Goal: Information Seeking & Learning: Learn about a topic

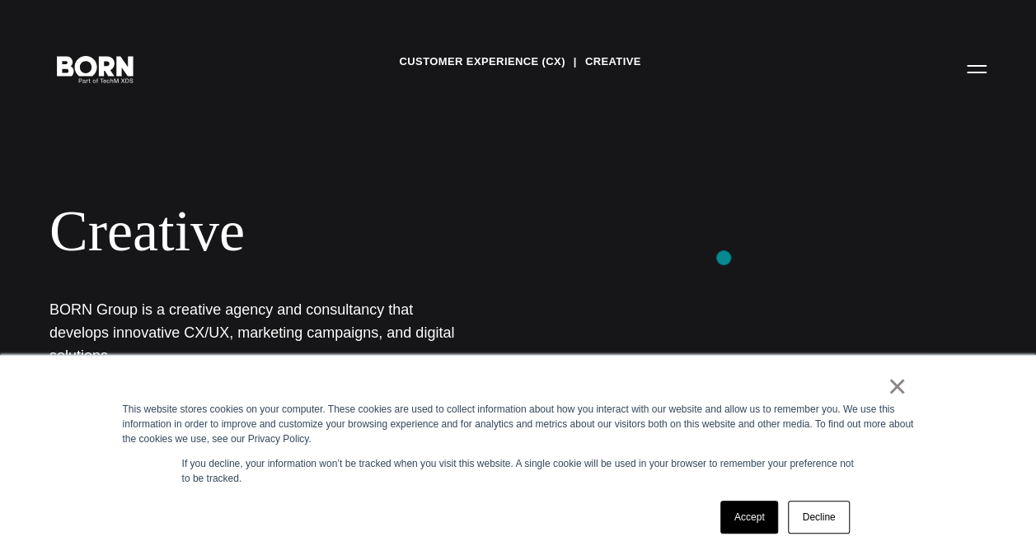
scroll to position [21, 0]
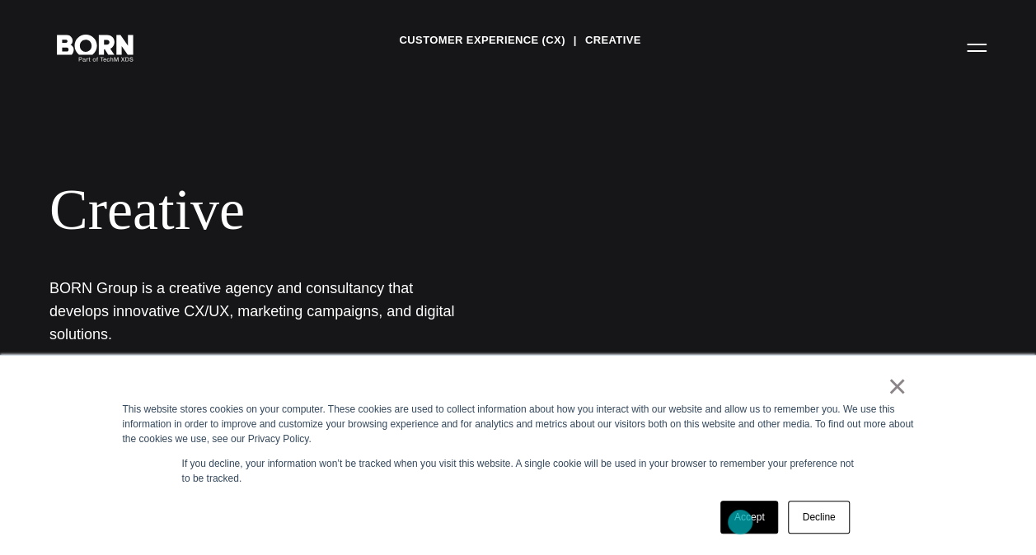
click at [740, 522] on link "Accept" at bounding box center [749, 517] width 59 height 33
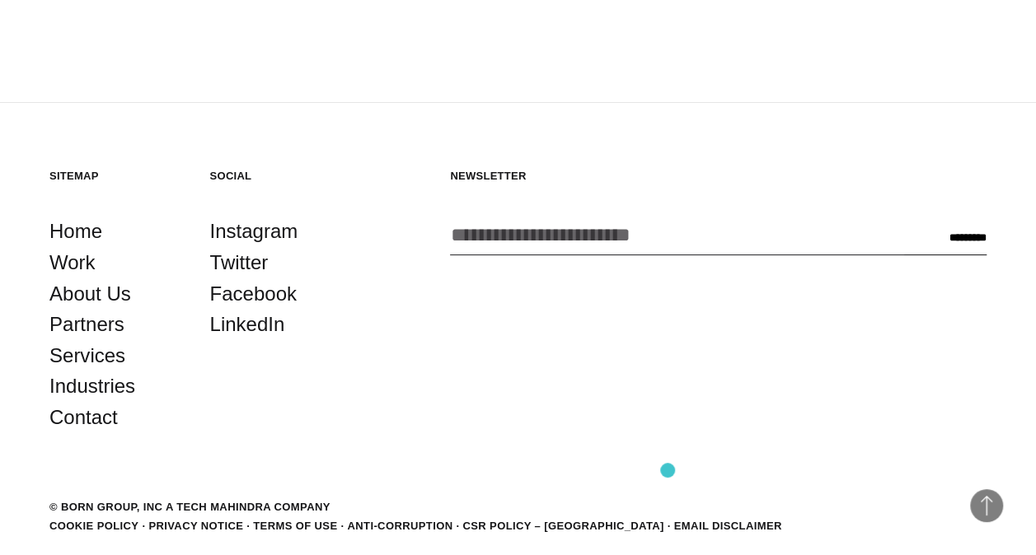
scroll to position [3121, 0]
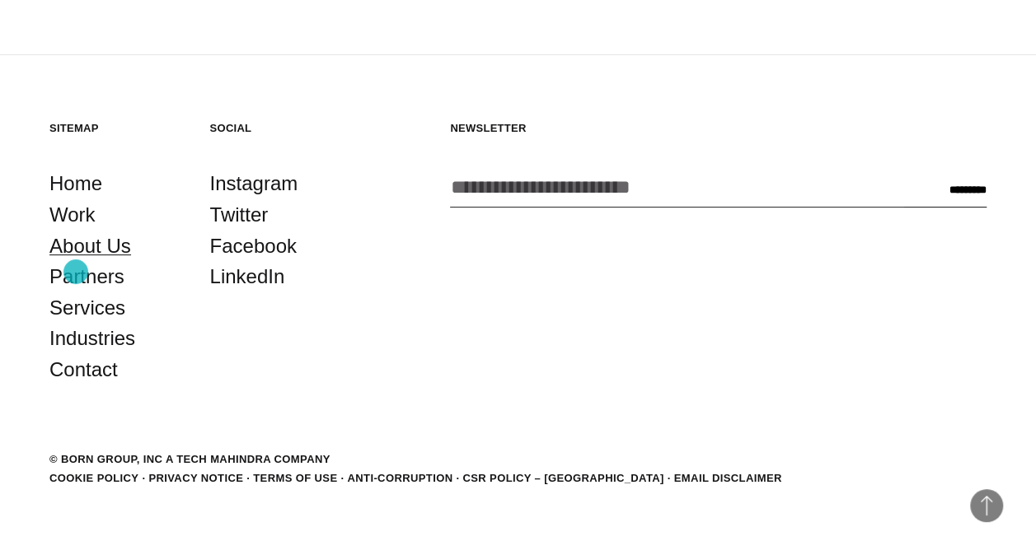
click at [76, 262] on link "About Us" at bounding box center [90, 246] width 82 height 31
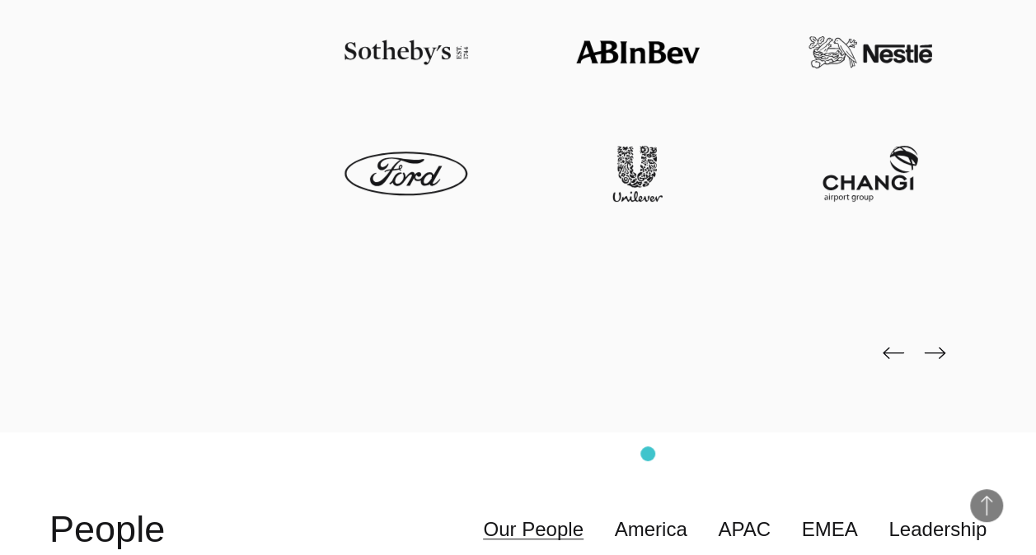
scroll to position [3488, 0]
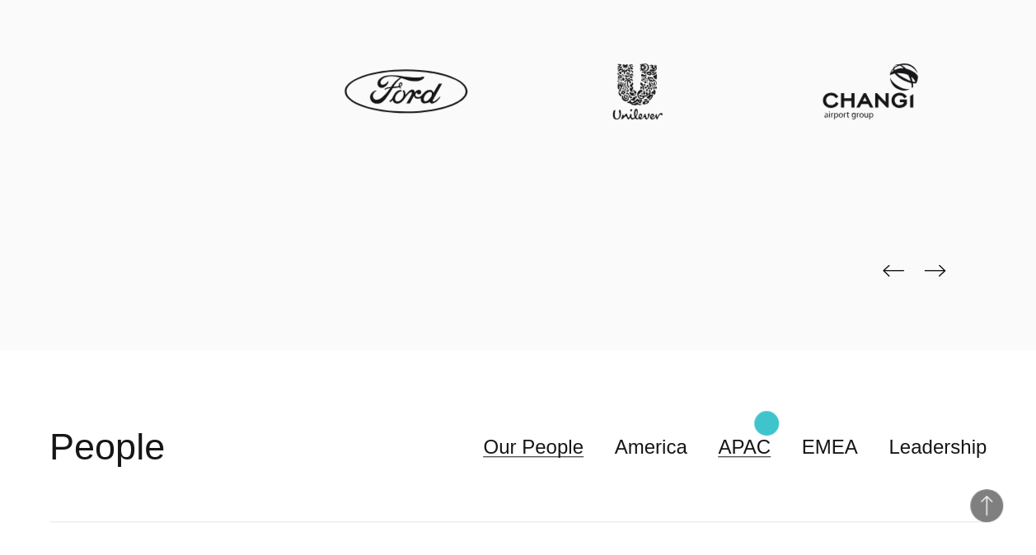
click at [766, 432] on link "APAC" at bounding box center [744, 447] width 53 height 31
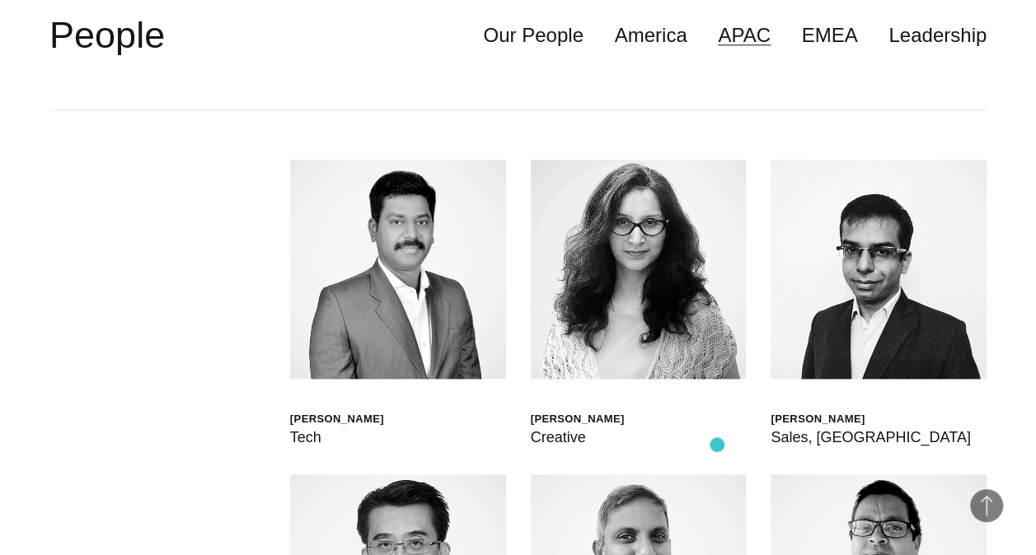
scroll to position [3818, 0]
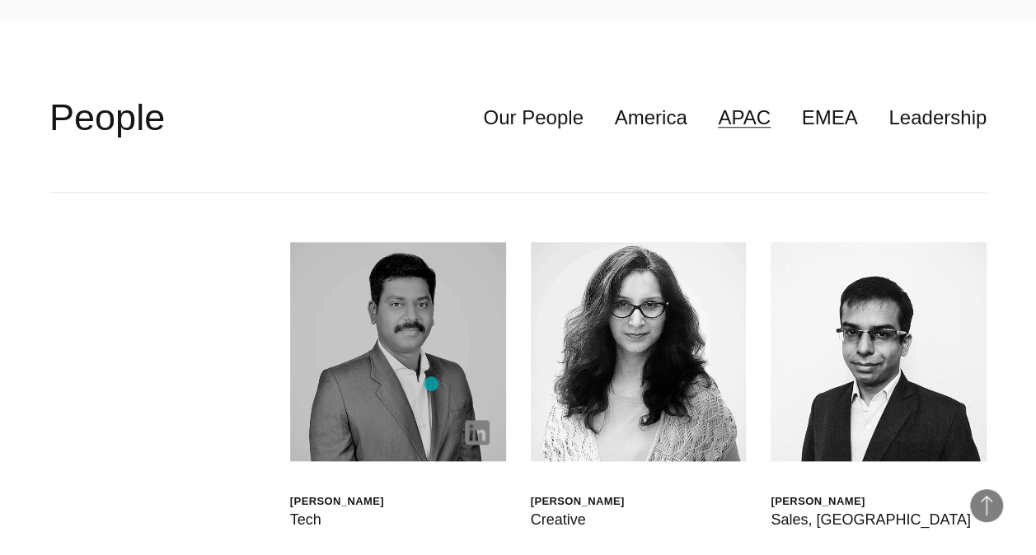
click at [431, 384] on img at bounding box center [398, 351] width 216 height 218
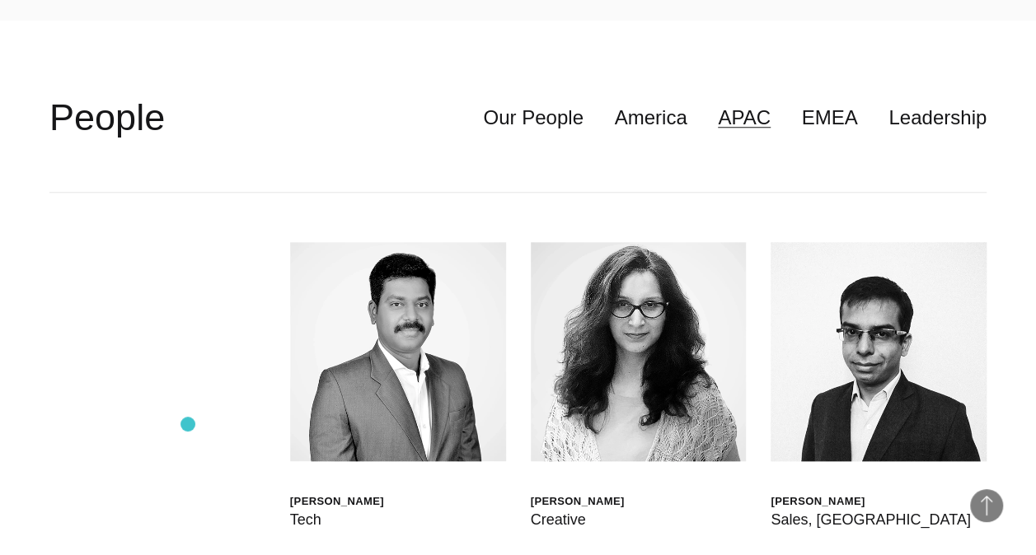
drag, startPoint x: 377, startPoint y: 360, endPoint x: 279, endPoint y: 247, distance: 149.5
click at [359, 494] on div "Ramesh Sankaran" at bounding box center [337, 501] width 94 height 14
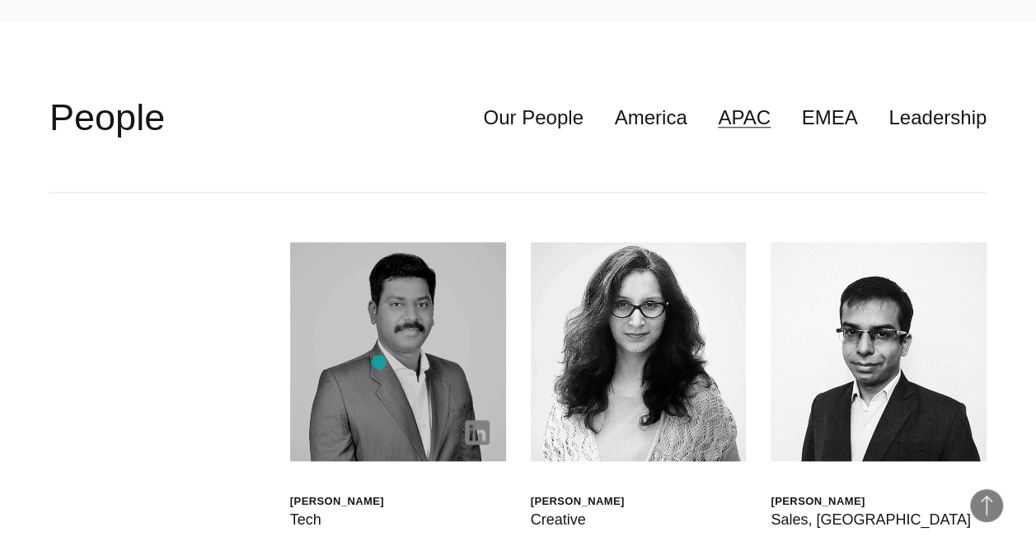
click at [379, 363] on img at bounding box center [398, 351] width 216 height 218
click at [381, 399] on img at bounding box center [398, 351] width 216 height 218
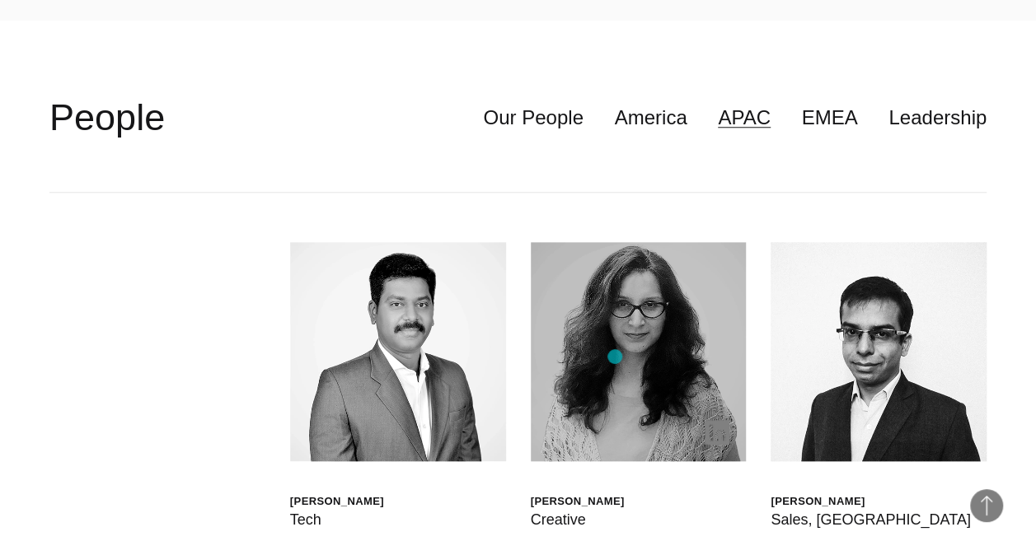
click at [613, 358] on img at bounding box center [639, 351] width 216 height 218
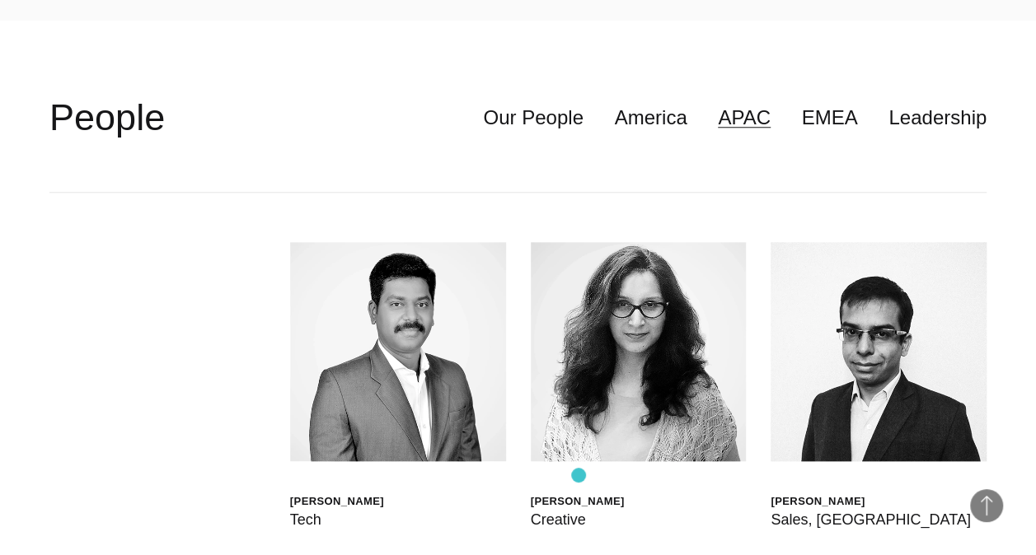
click at [578, 494] on div "Anjali Dutta" at bounding box center [578, 501] width 94 height 14
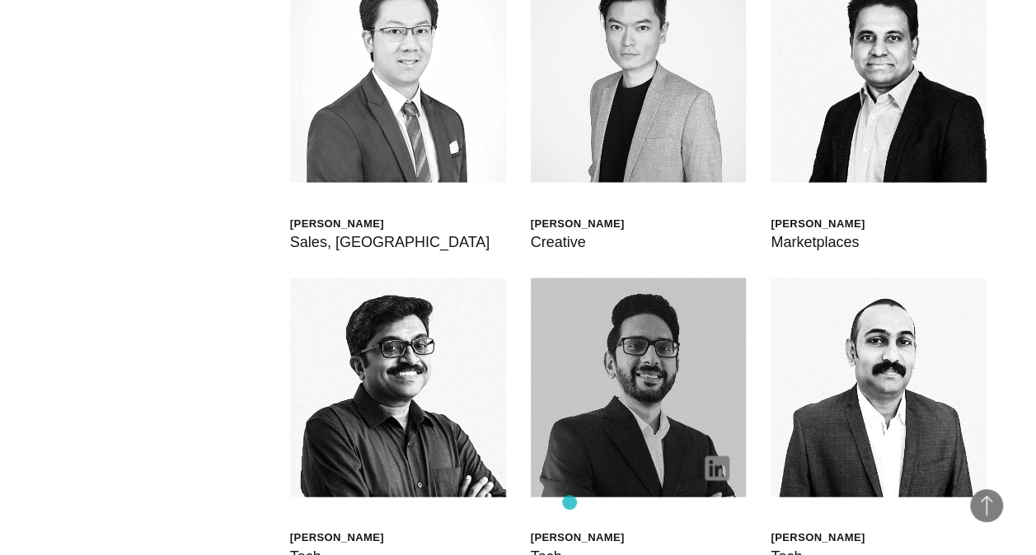
scroll to position [4807, 0]
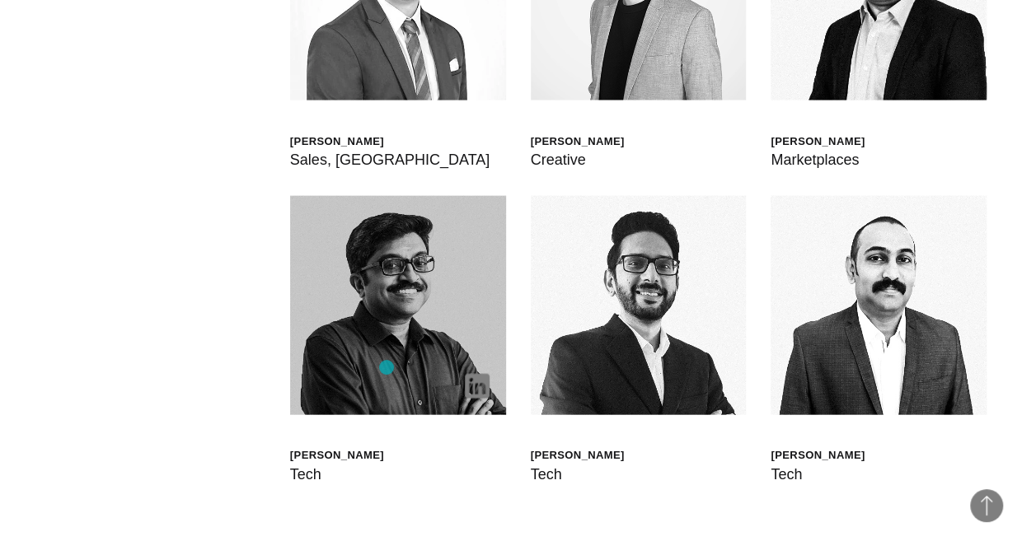
click at [386, 368] on img at bounding box center [398, 305] width 216 height 218
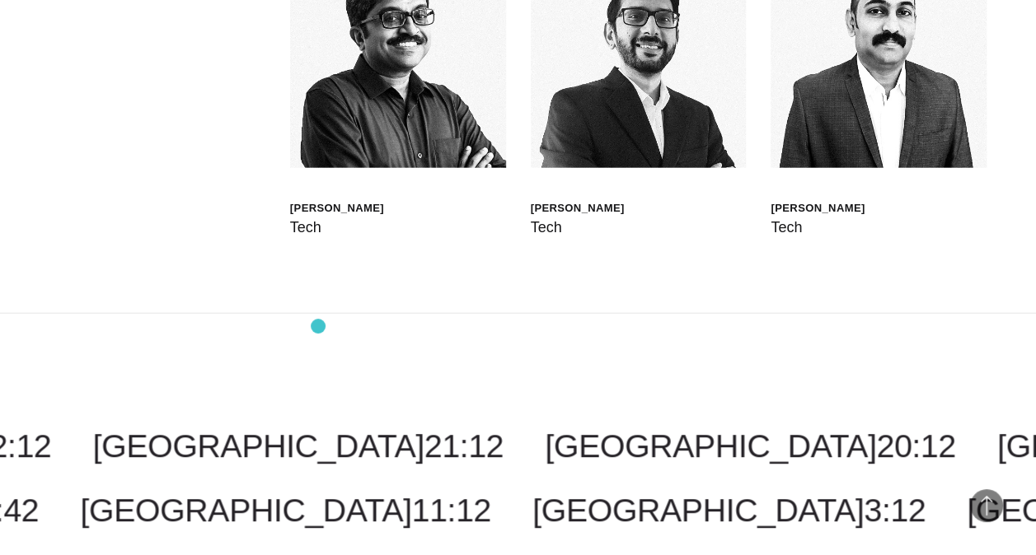
scroll to position [4972, 0]
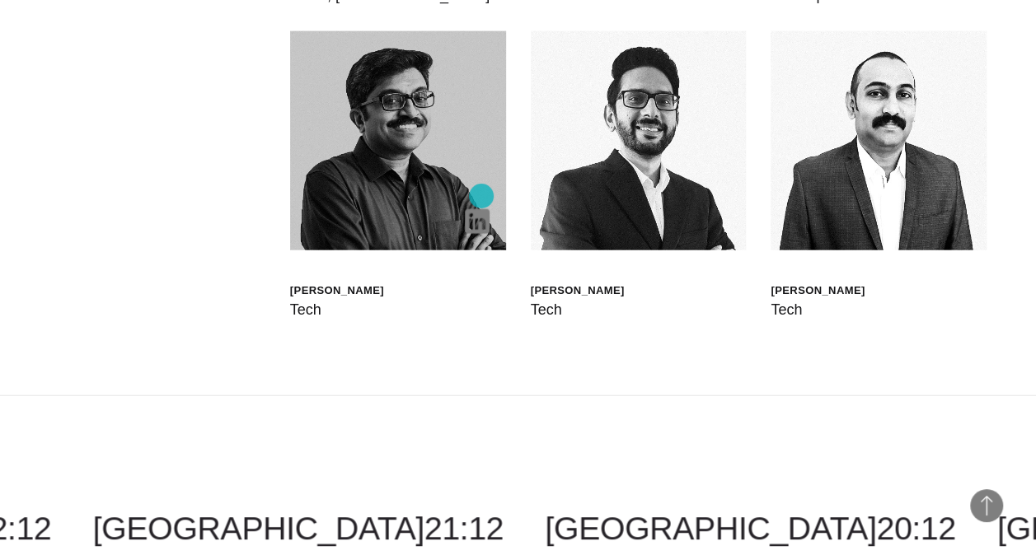
click at [481, 209] on img at bounding box center [477, 221] width 25 height 25
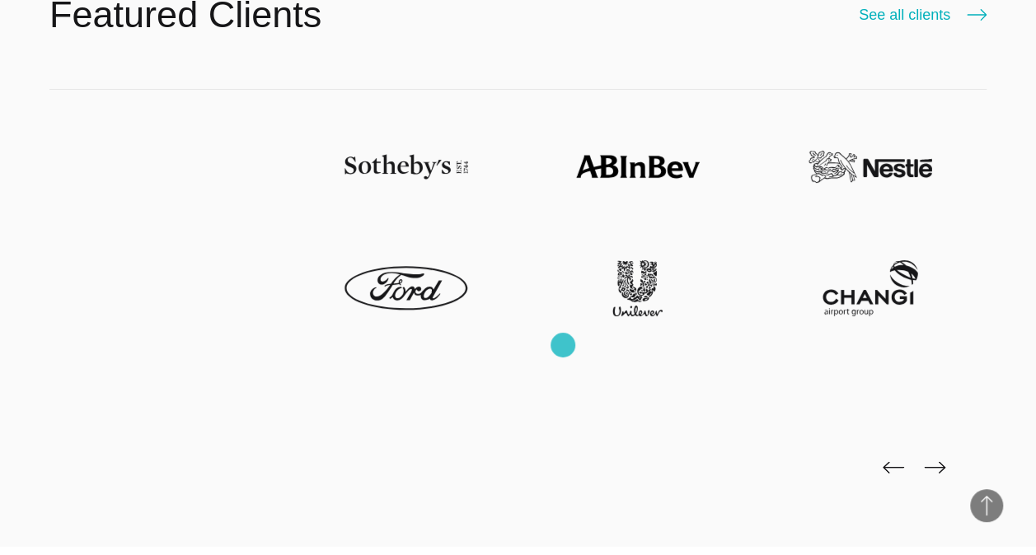
scroll to position [3209, 0]
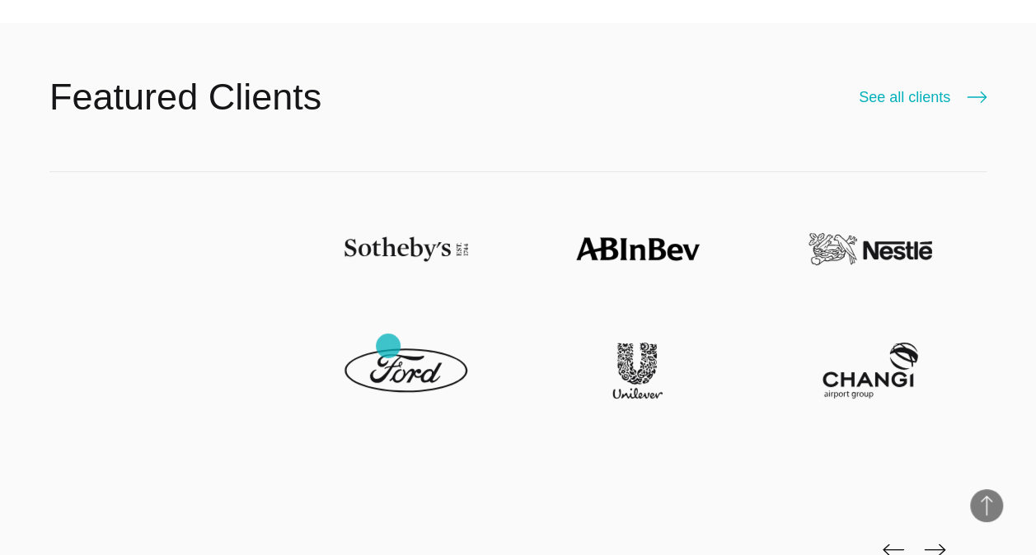
click at [388, 346] on img at bounding box center [406, 370] width 124 height 55
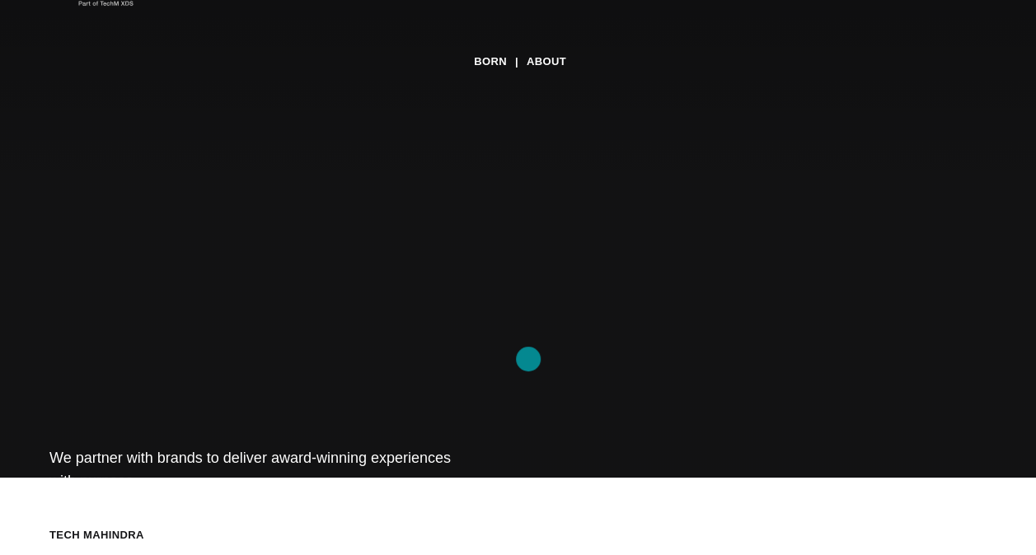
scroll to position [0, 0]
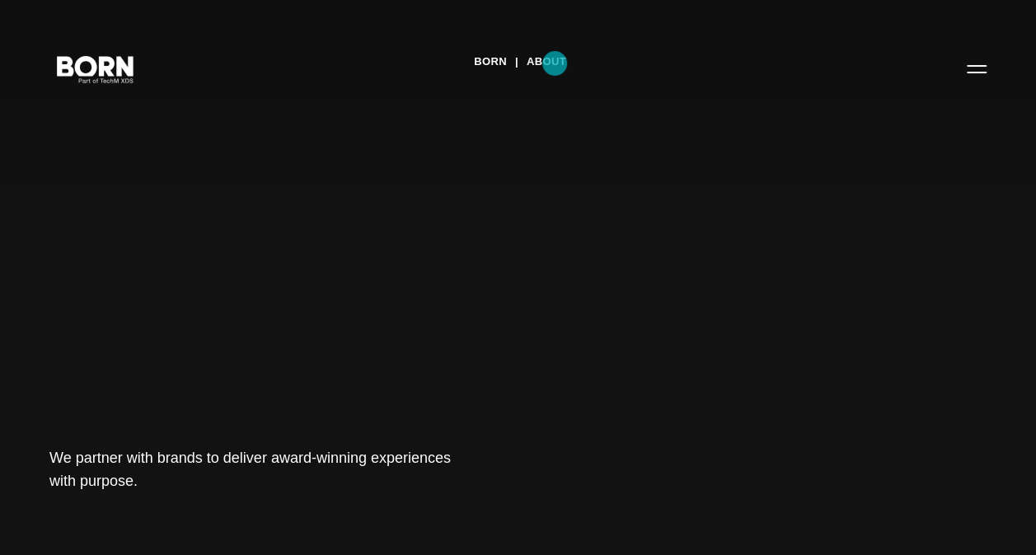
click at [555, 64] on link "About" at bounding box center [547, 61] width 40 height 25
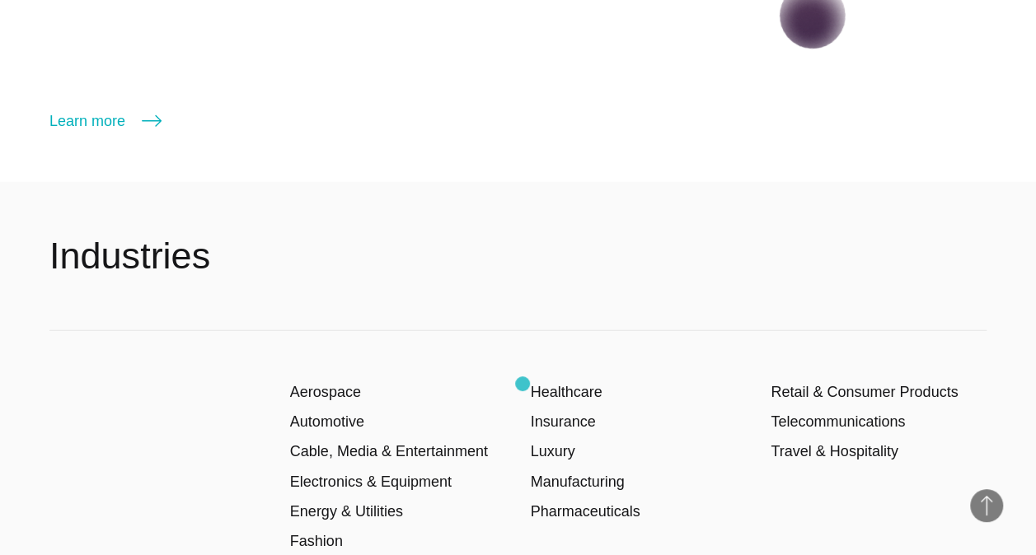
scroll to position [2143, 0]
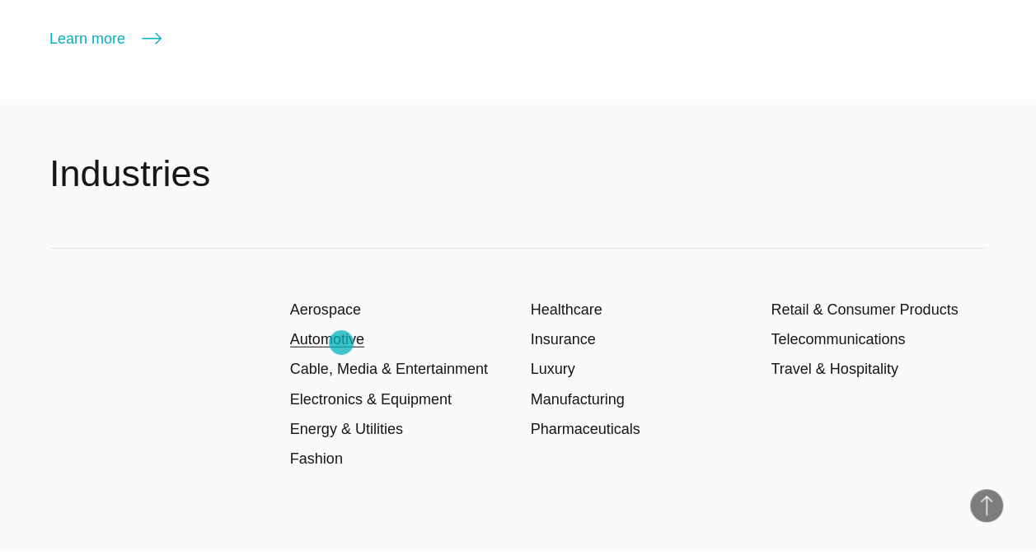
click at [340, 344] on link "Automotive" at bounding box center [327, 339] width 74 height 16
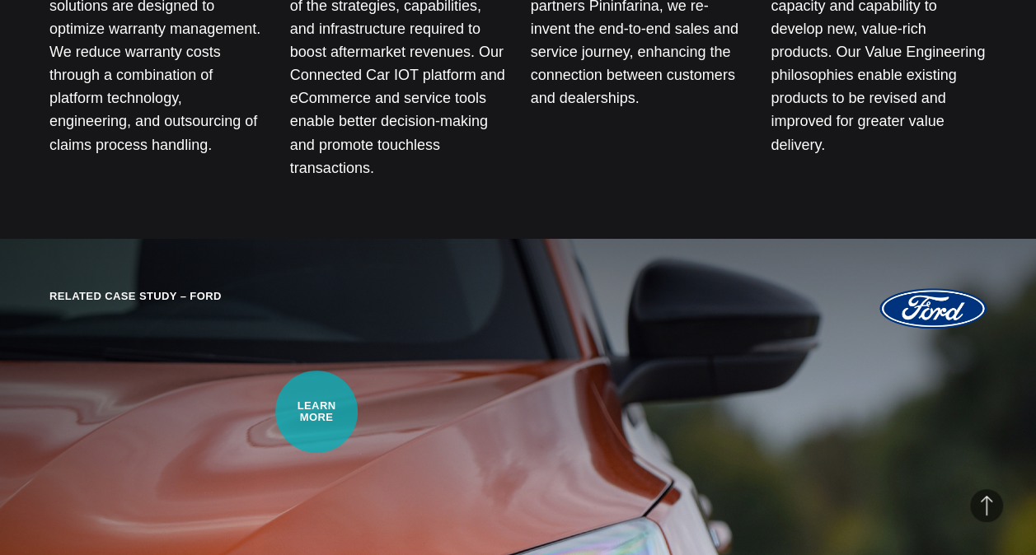
scroll to position [3791, 0]
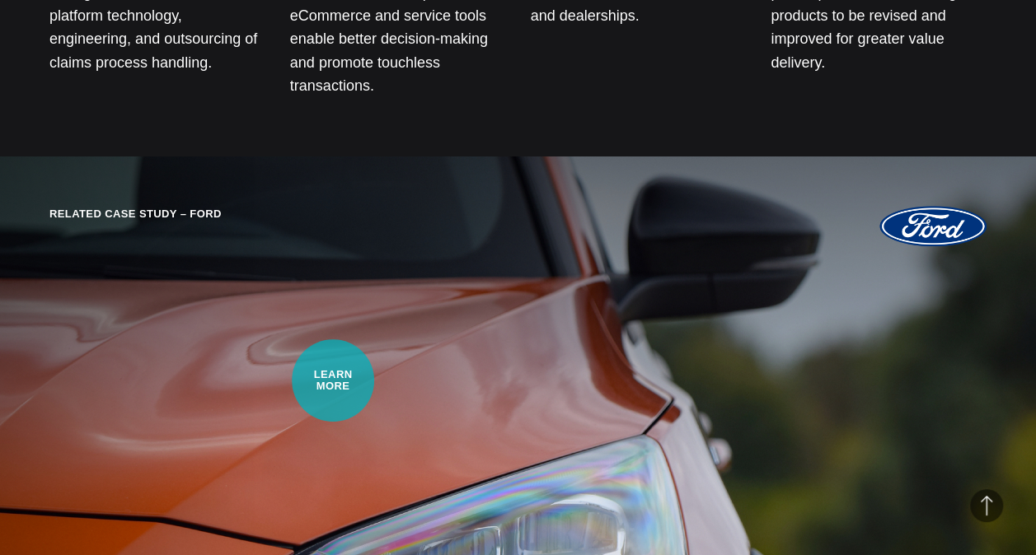
click at [333, 381] on div "Related Case Study – Ford Driving Efficiencies for an Auto Giant Our team deliv…" at bounding box center [518, 490] width 1036 height 667
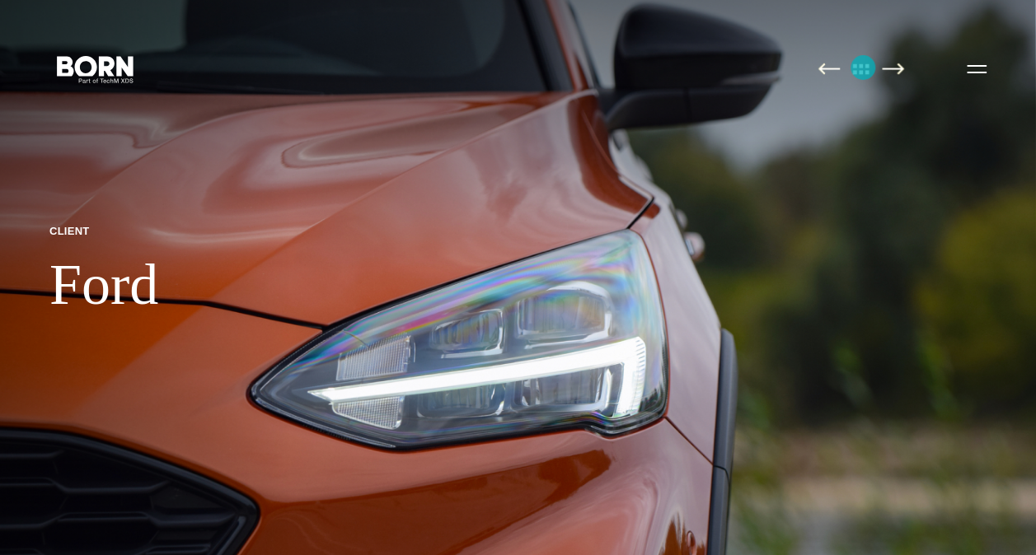
click at [863, 68] on img at bounding box center [861, 69] width 35 height 12
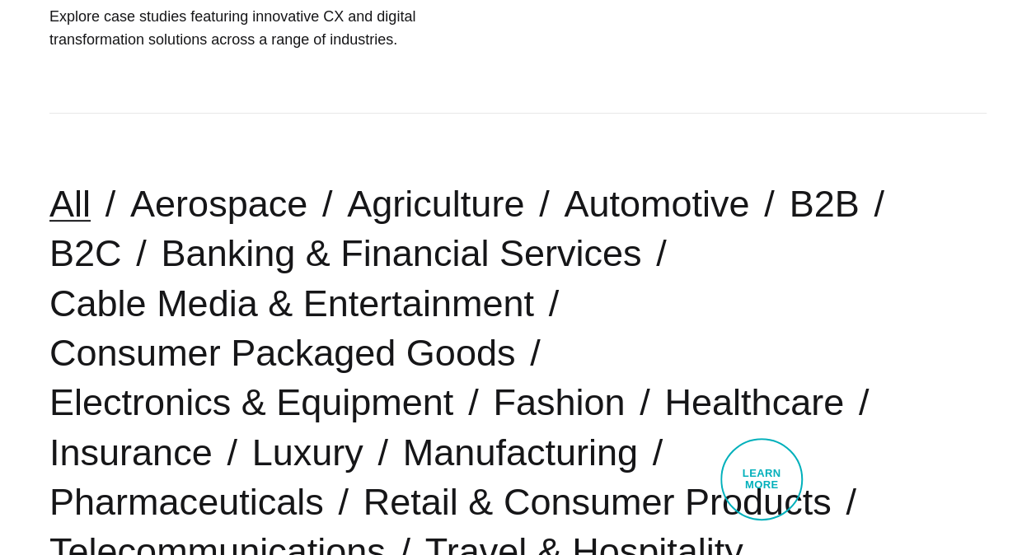
scroll to position [211, 0]
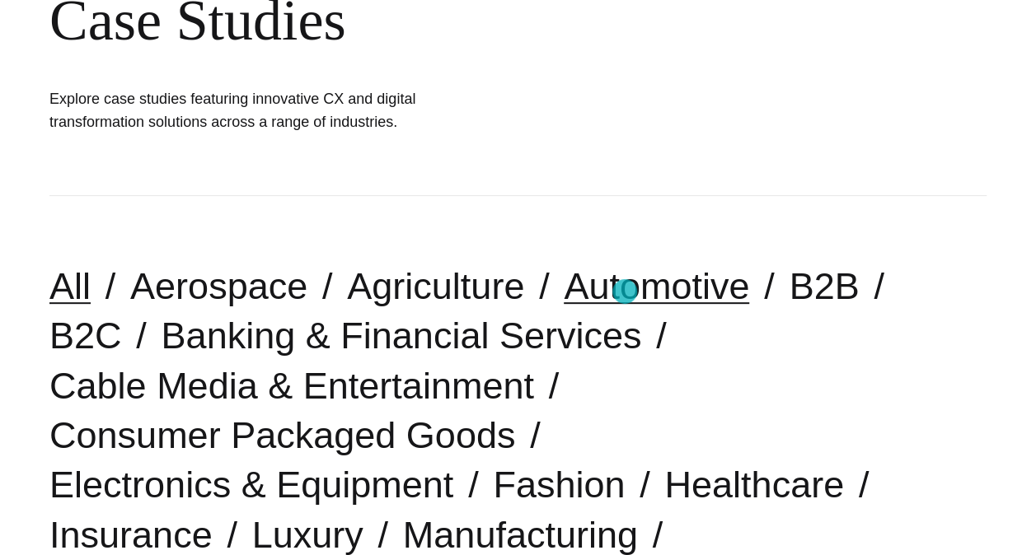
click at [625, 292] on link "Automotive" at bounding box center [656, 286] width 185 height 42
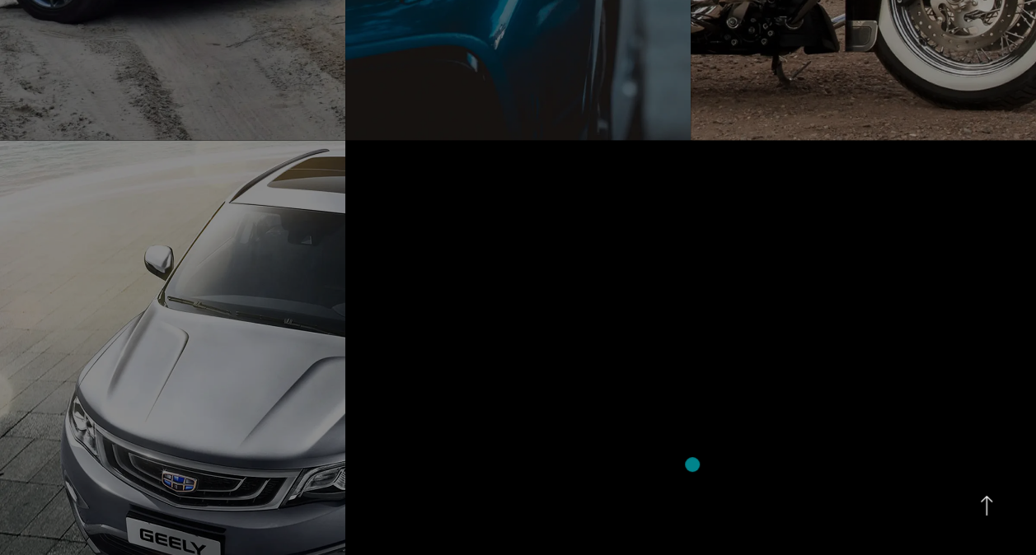
scroll to position [1731, 0]
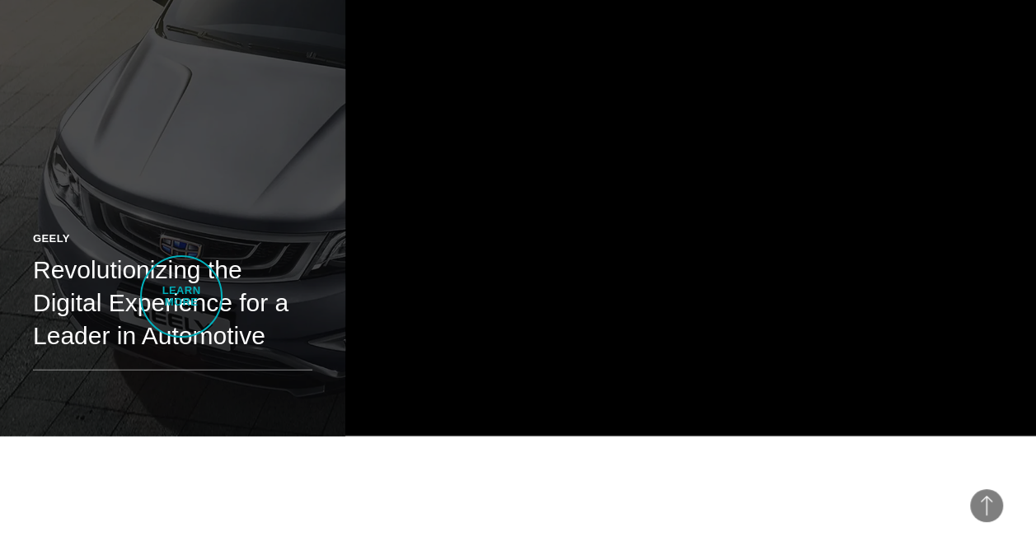
click at [181, 297] on h2 "Revolutionizing the Digital Experience for a Leader in Automotive" at bounding box center [172, 304] width 279 height 100
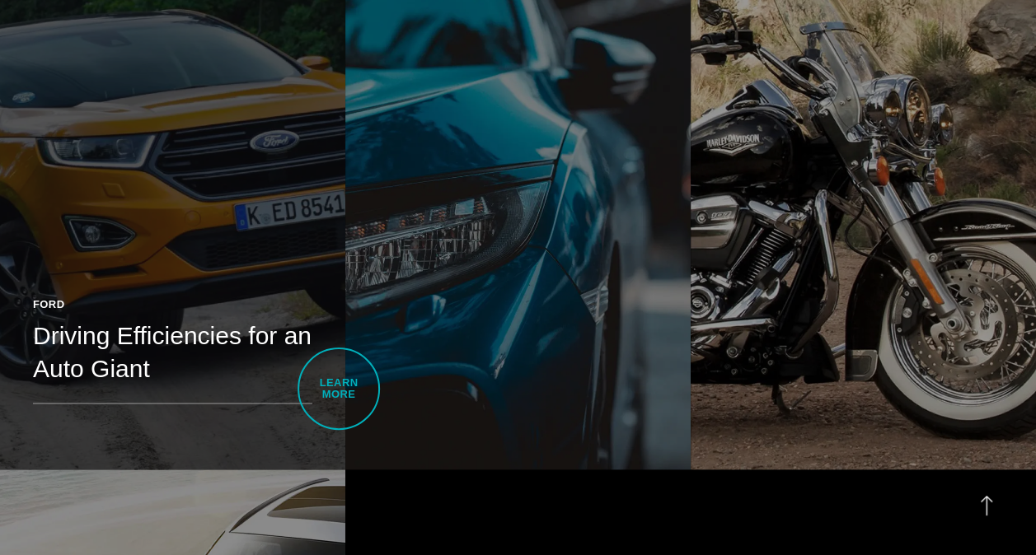
scroll to position [1071, 0]
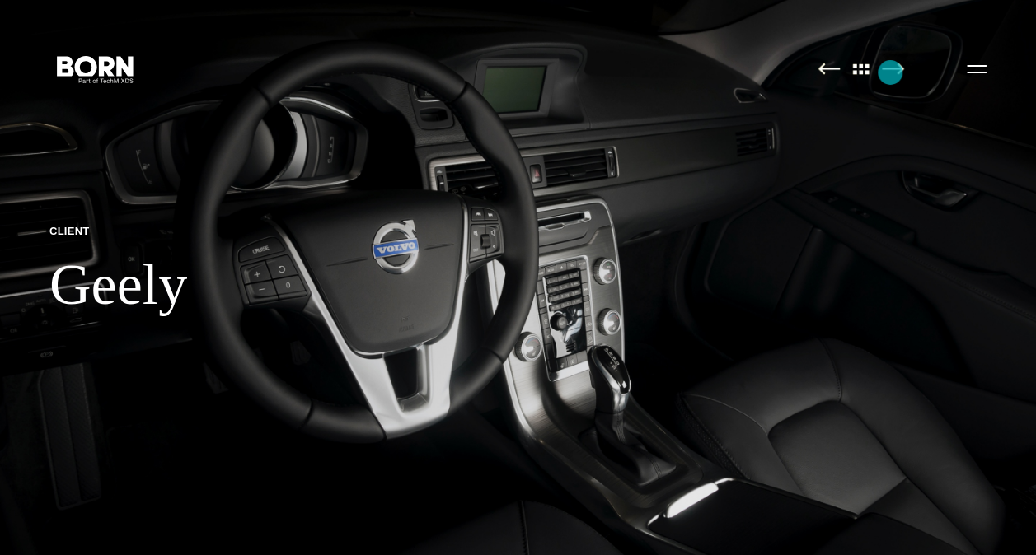
click at [890, 73] on img at bounding box center [893, 69] width 22 height 12
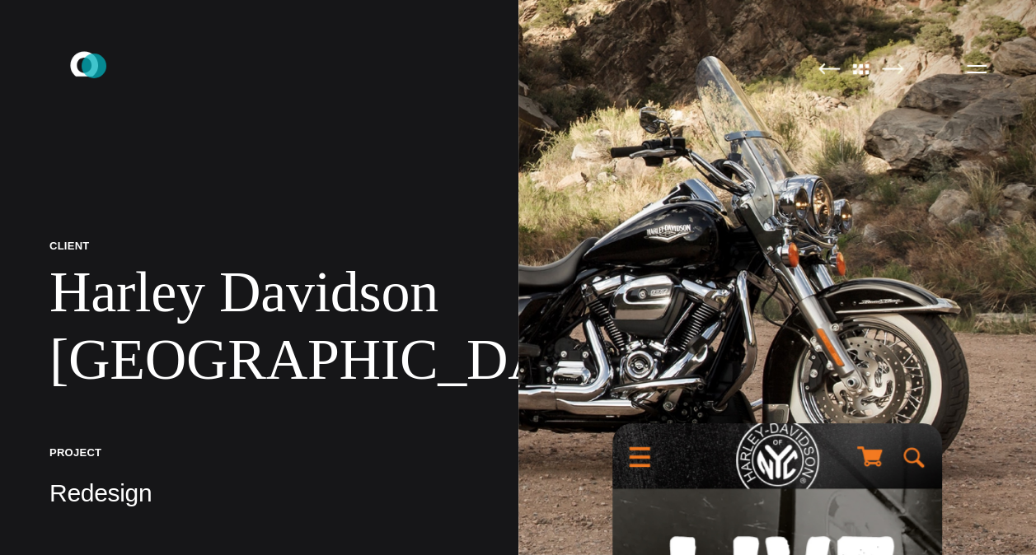
click at [94, 66] on icon at bounding box center [84, 63] width 28 height 25
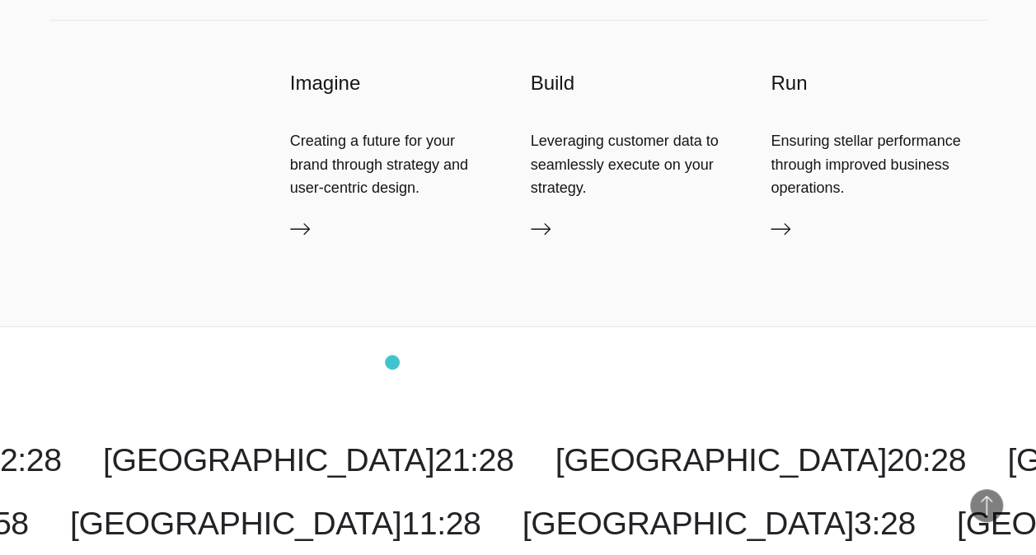
scroll to position [3626, 0]
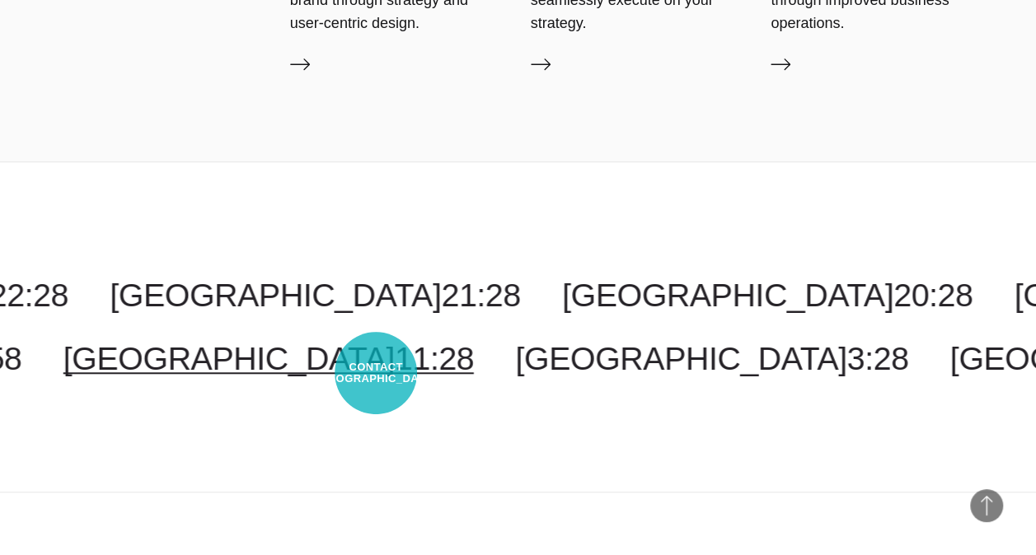
click at [376, 373] on link "[GEOGRAPHIC_DATA] 11:28" at bounding box center [268, 358] width 410 height 36
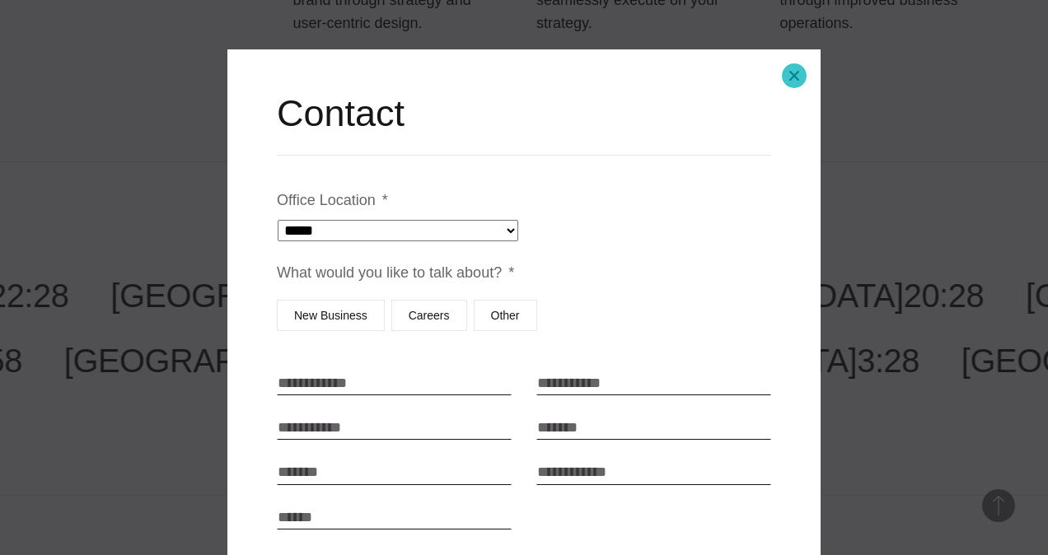
click at [794, 76] on button "Close modal" at bounding box center [795, 76] width 40 height 40
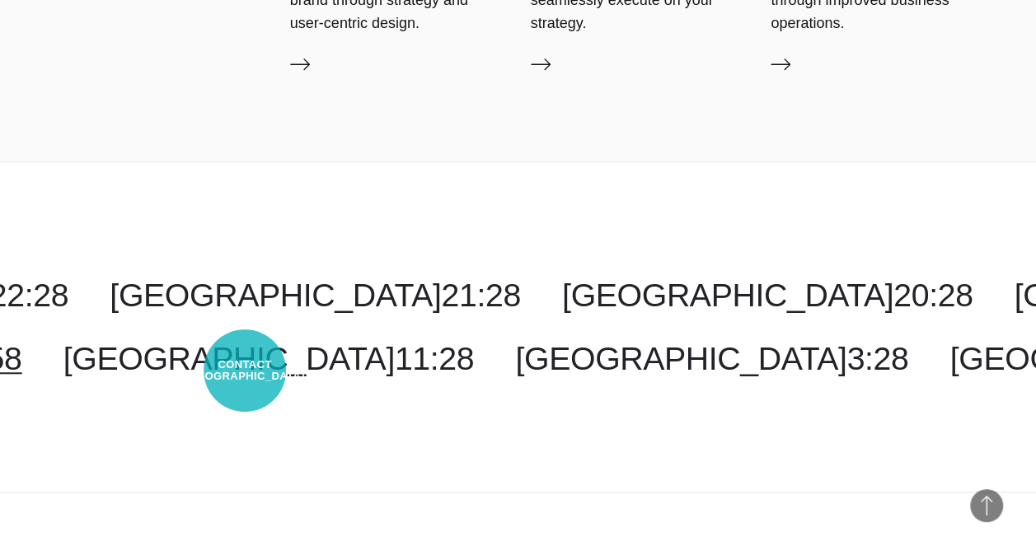
select select "*********"
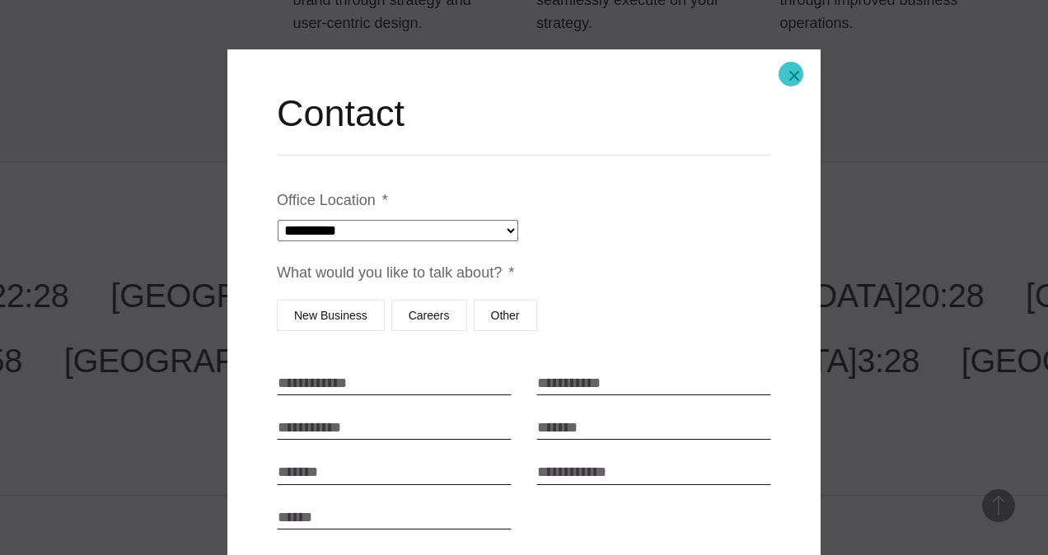
click at [791, 74] on button "Close modal" at bounding box center [795, 76] width 40 height 40
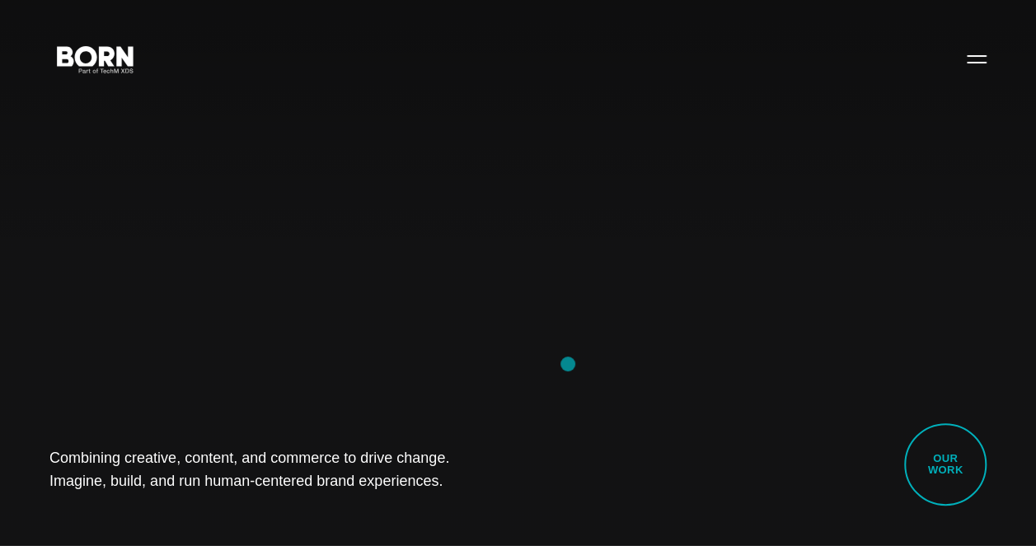
scroll to position [0, 0]
